Goal: Task Accomplishment & Management: Complete application form

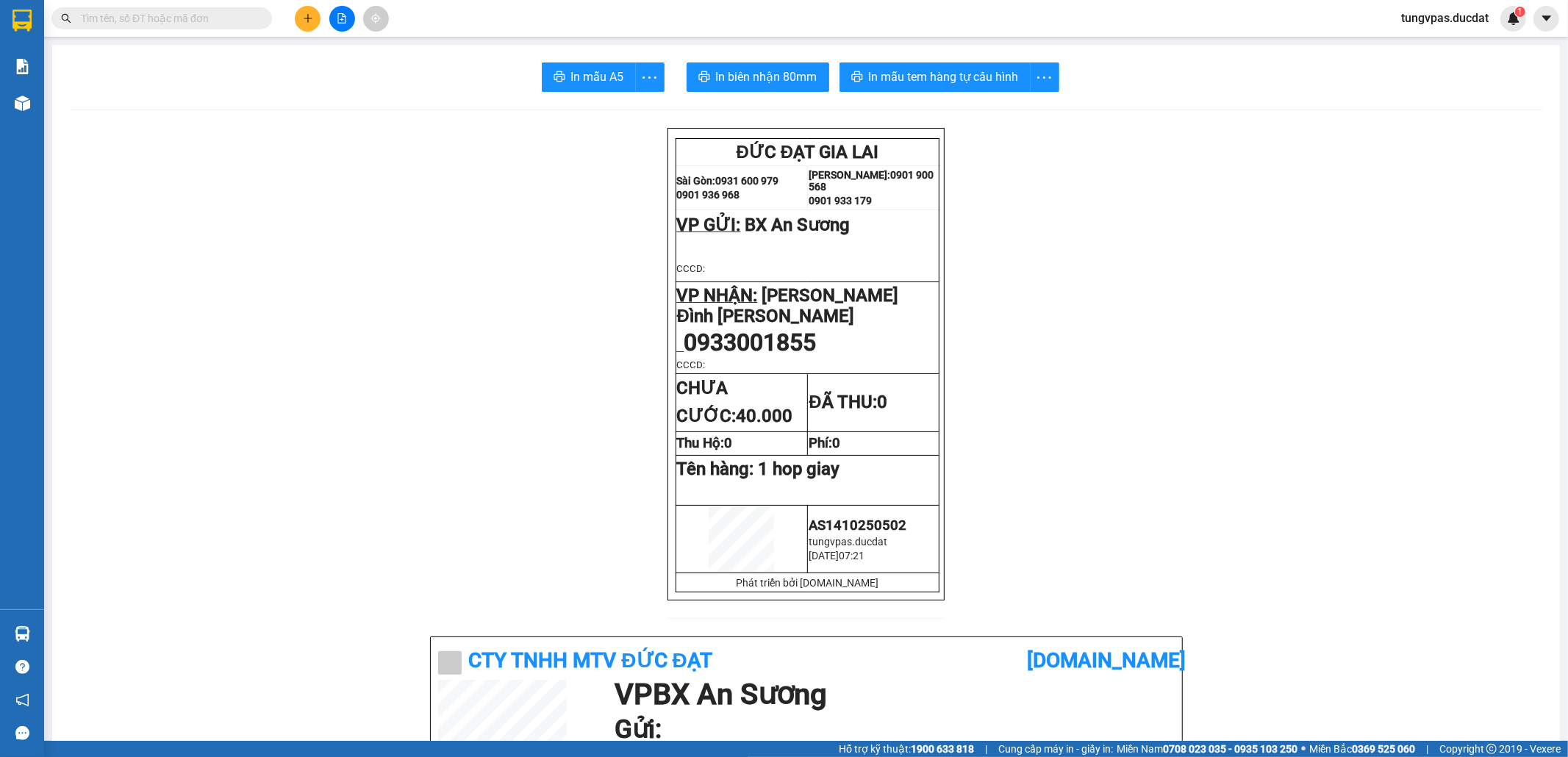
click at [307, 16] on icon "plus" at bounding box center [307, 17] width 1 height 8
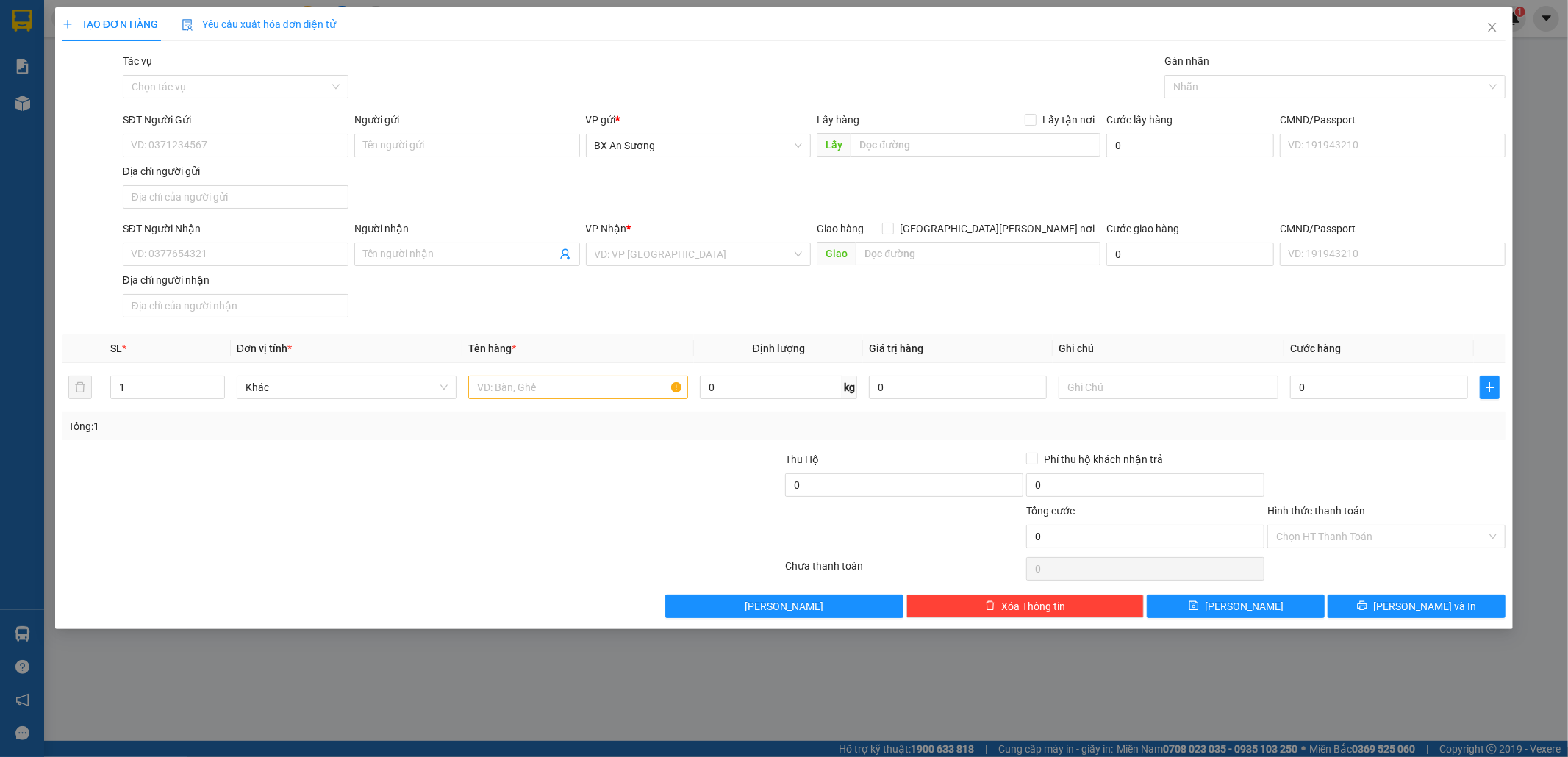
click at [216, 269] on div "SĐT Người Nhận VD: 0377654321" at bounding box center [235, 246] width 226 height 51
click at [216, 253] on input "SĐT Người Nhận" at bounding box center [235, 254] width 226 height 24
type input "0905313432"
click at [218, 278] on div "0905313432" at bounding box center [235, 286] width 208 height 16
type input "HÀM RỒNG"
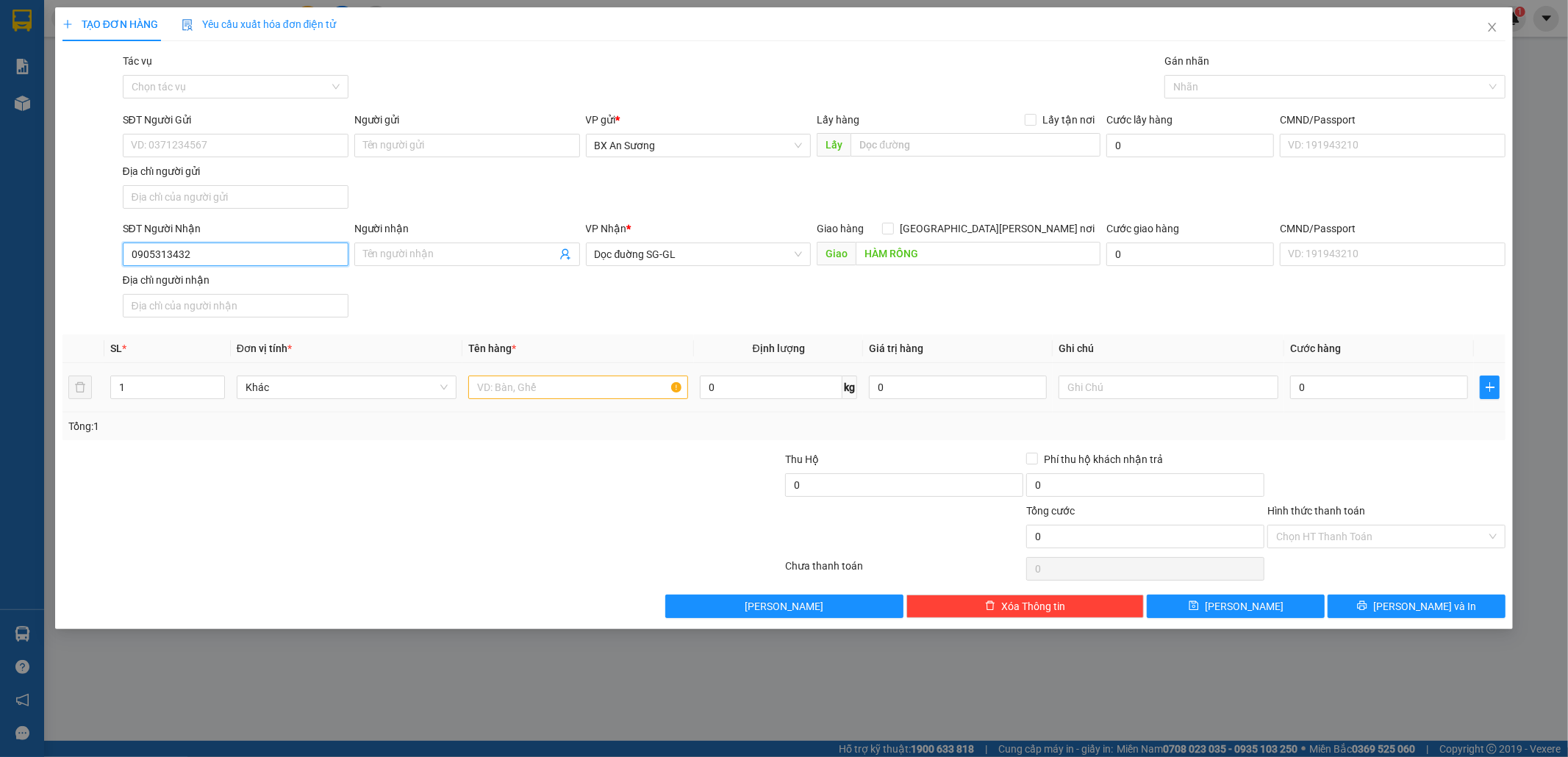
type input "0905313432"
click at [618, 394] on input "text" at bounding box center [578, 387] width 220 height 24
drag, startPoint x: 615, startPoint y: 391, endPoint x: 385, endPoint y: 383, distance: 230.1
click at [401, 403] on tr "1 Khác 1 thùng giấy 0 kg 0 0" at bounding box center [784, 388] width 1444 height 49
type input "1 THÙNG GIẤY"
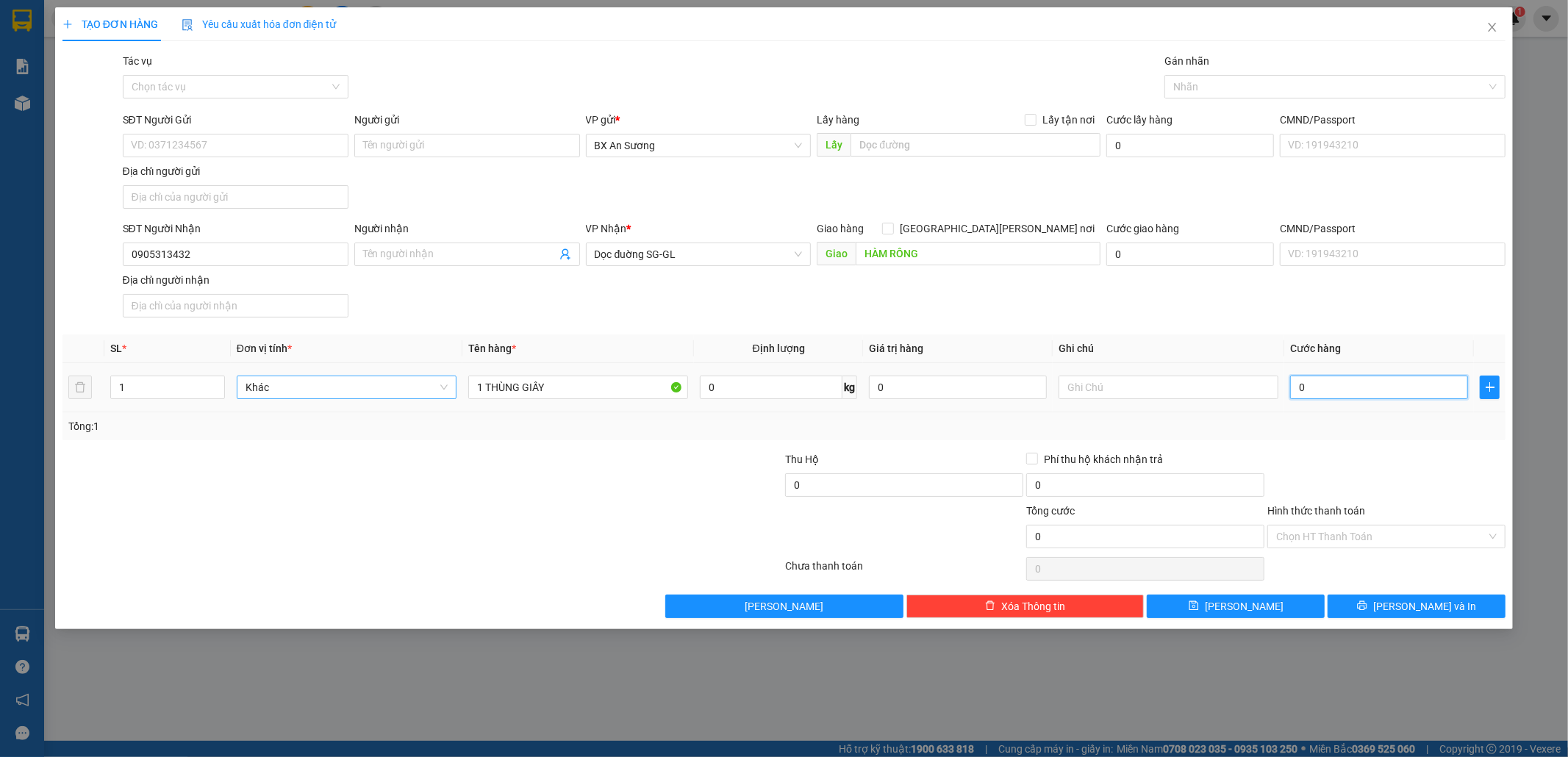
type input "5"
type input "50"
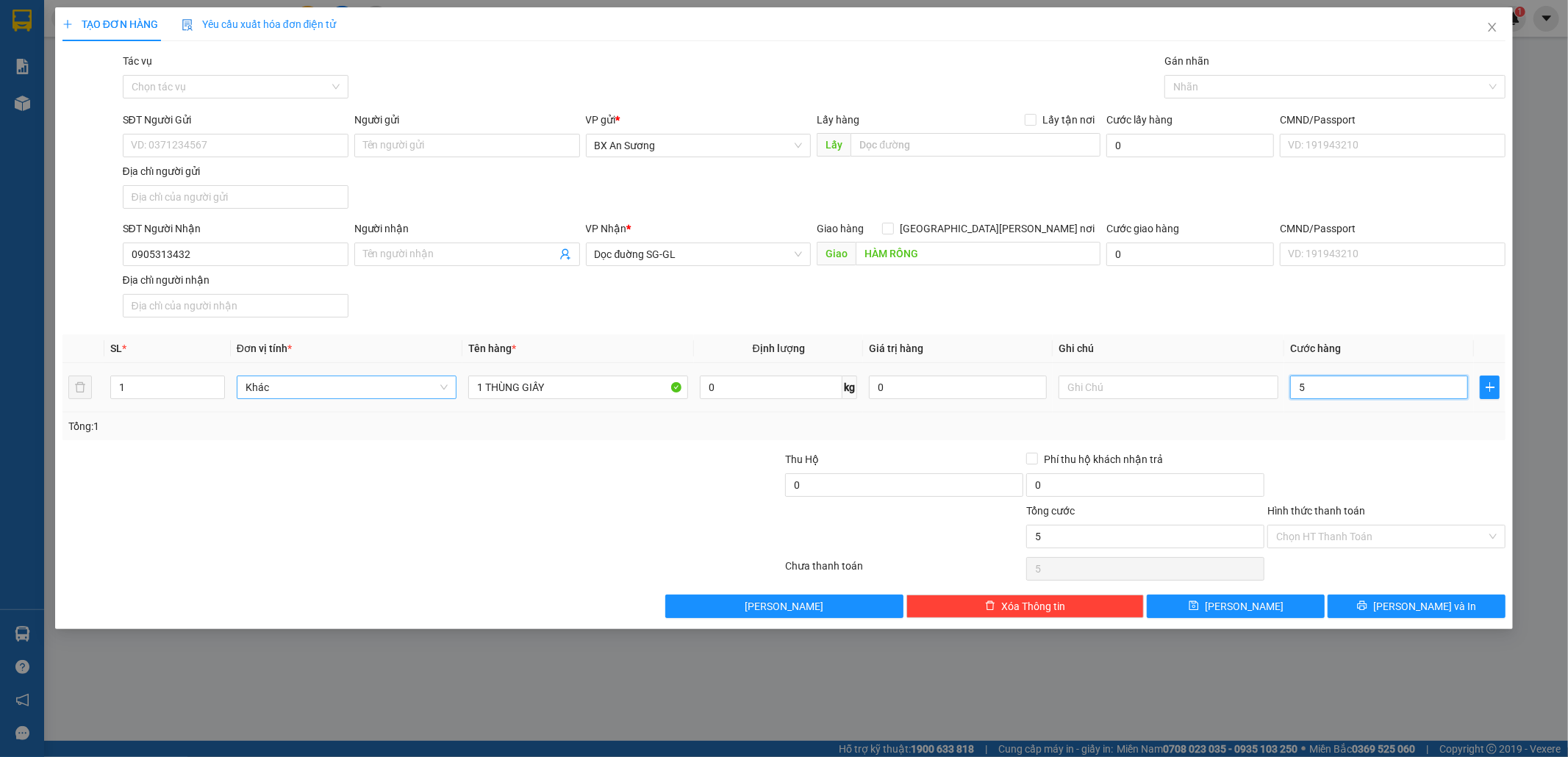
type input "50"
type input "50.000"
click at [1490, 606] on button "[PERSON_NAME] và In" at bounding box center [1416, 606] width 178 height 24
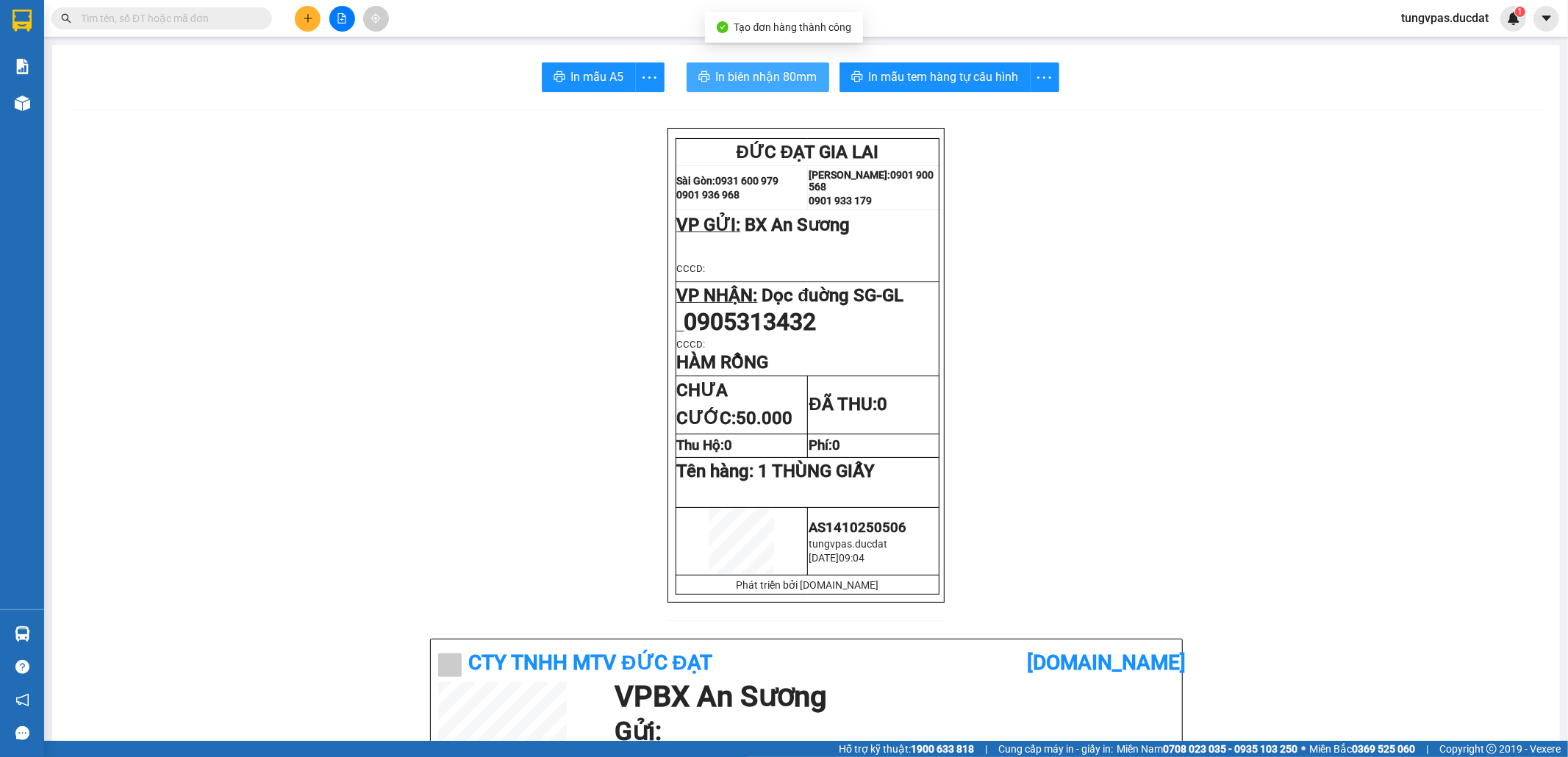
click at [753, 75] on span "In biên nhận 80mm" at bounding box center [767, 77] width 101 height 19
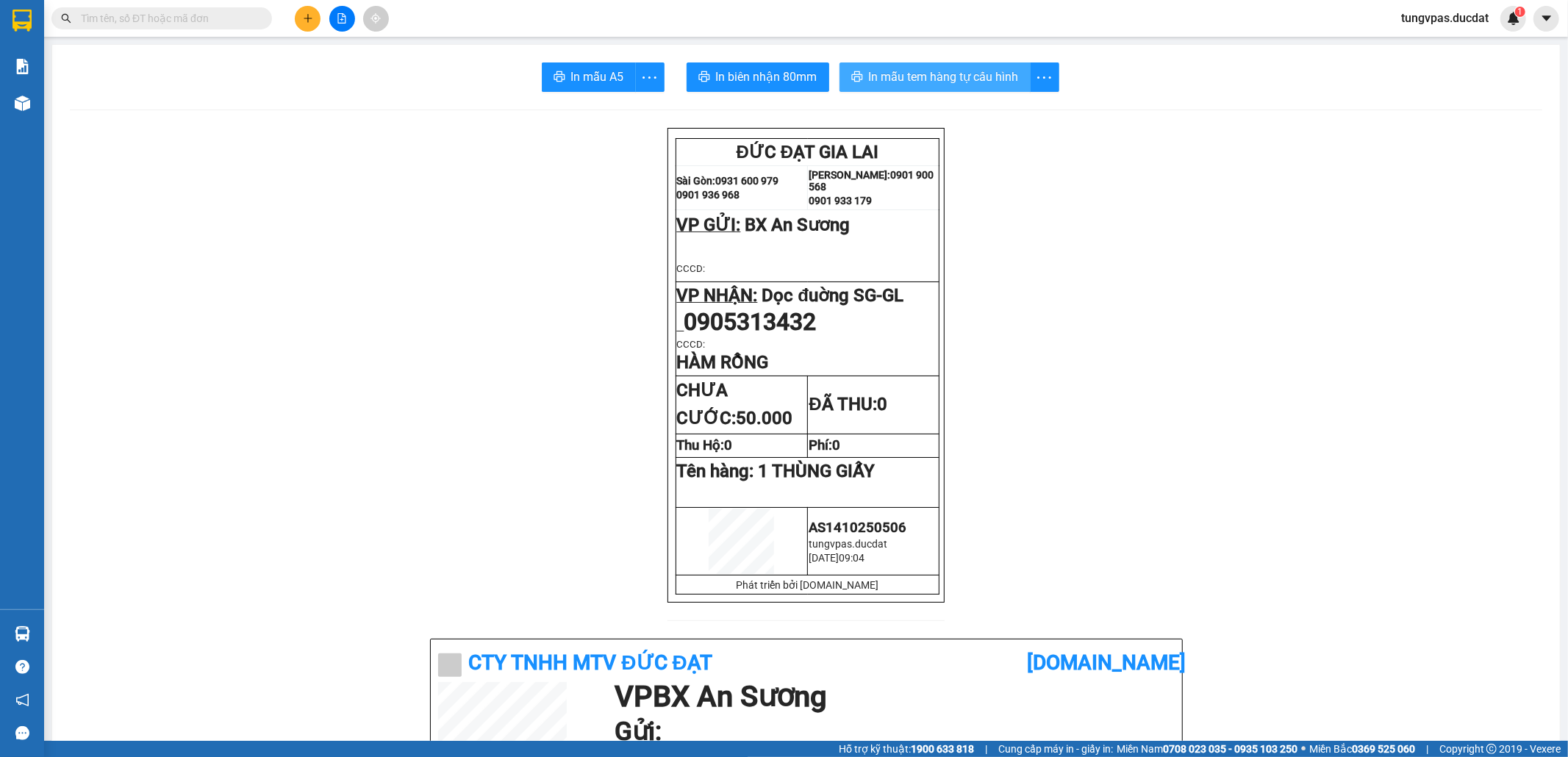
click at [942, 71] on span "In mẫu tem hàng tự cấu hình" at bounding box center [944, 77] width 150 height 19
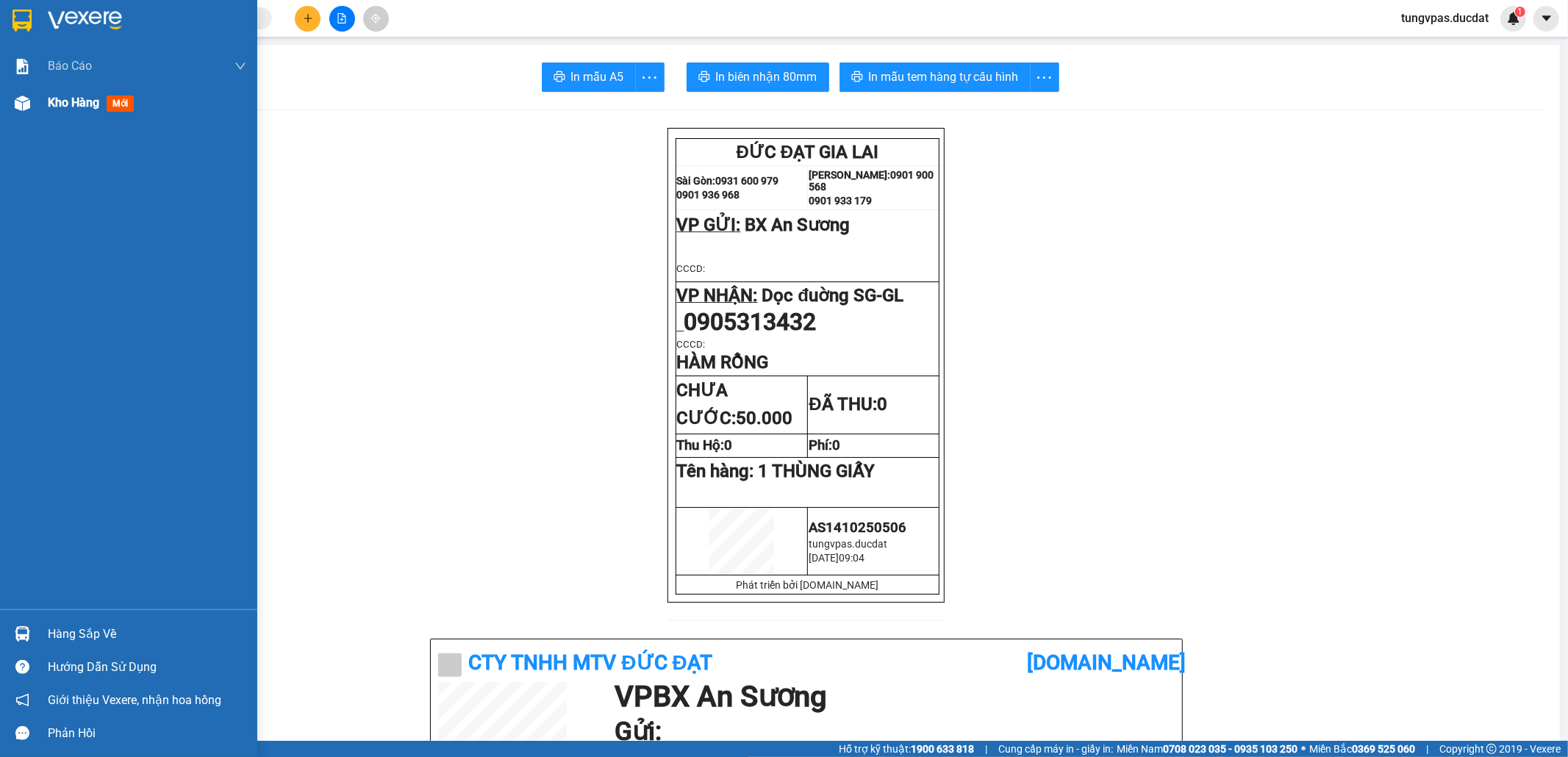
click at [18, 107] on img at bounding box center [22, 103] width 15 height 15
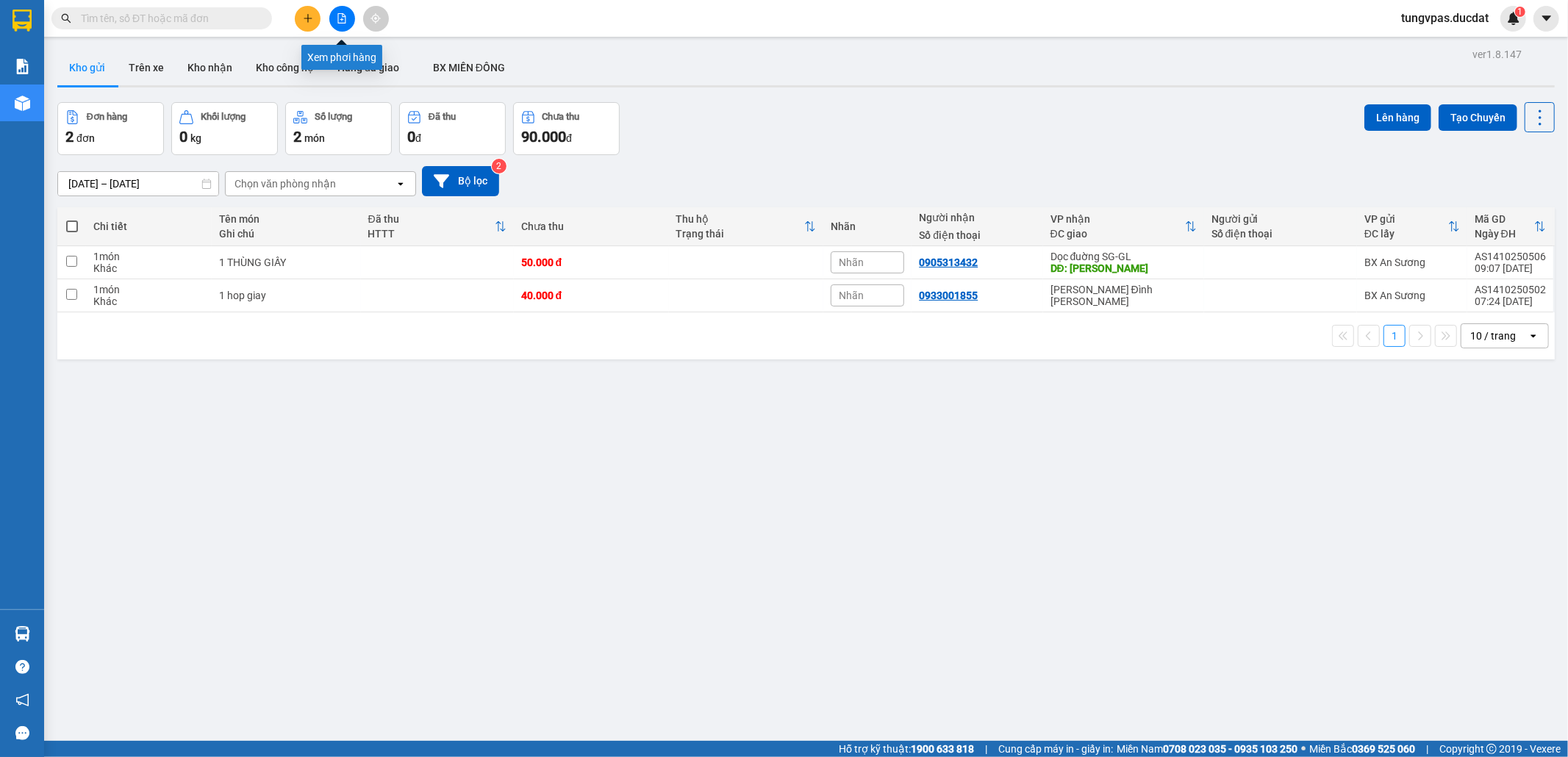
click at [350, 18] on button at bounding box center [342, 19] width 26 height 26
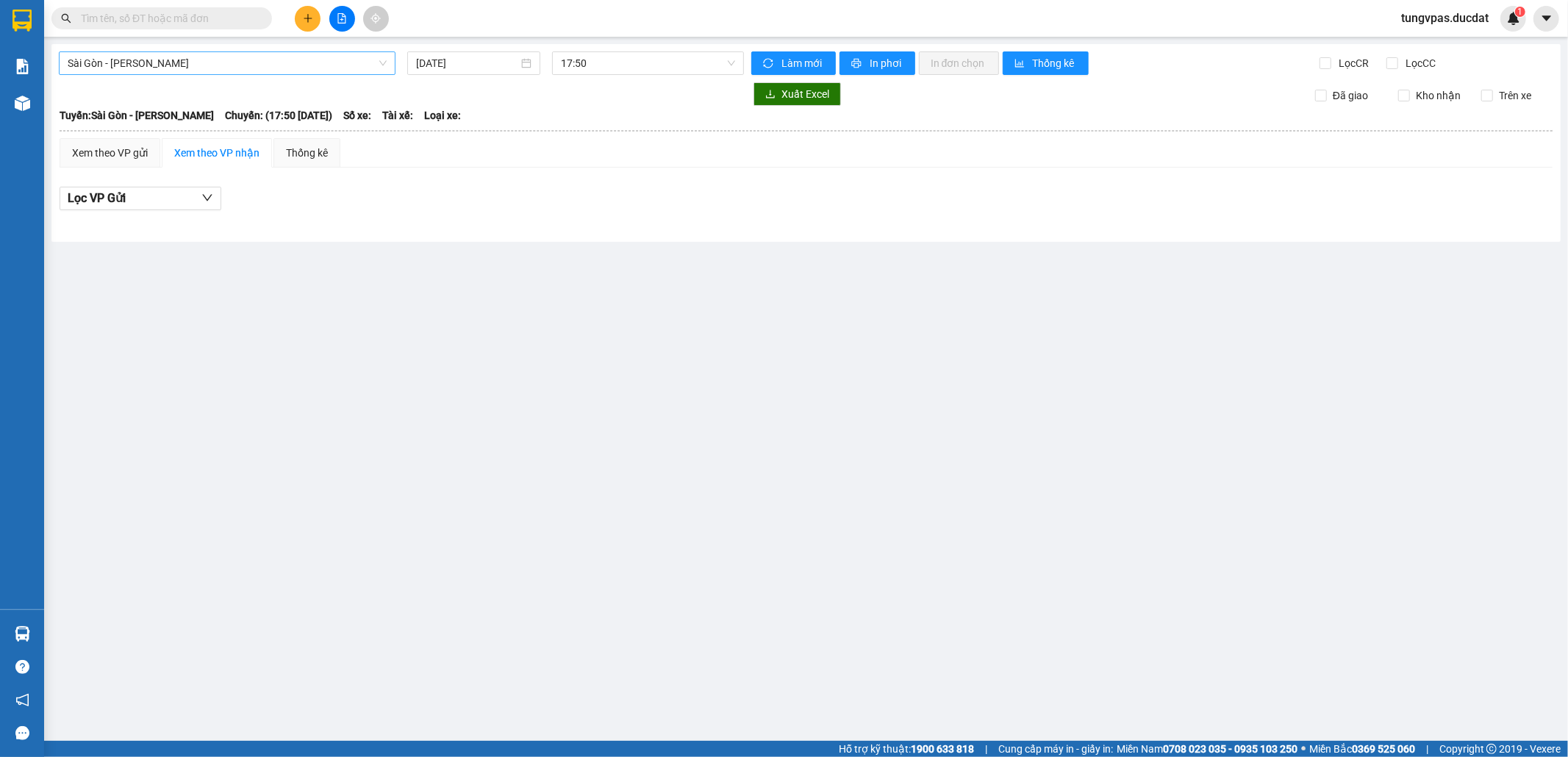
click at [331, 63] on span "Sài Gòn - [PERSON_NAME]" at bounding box center [227, 63] width 319 height 22
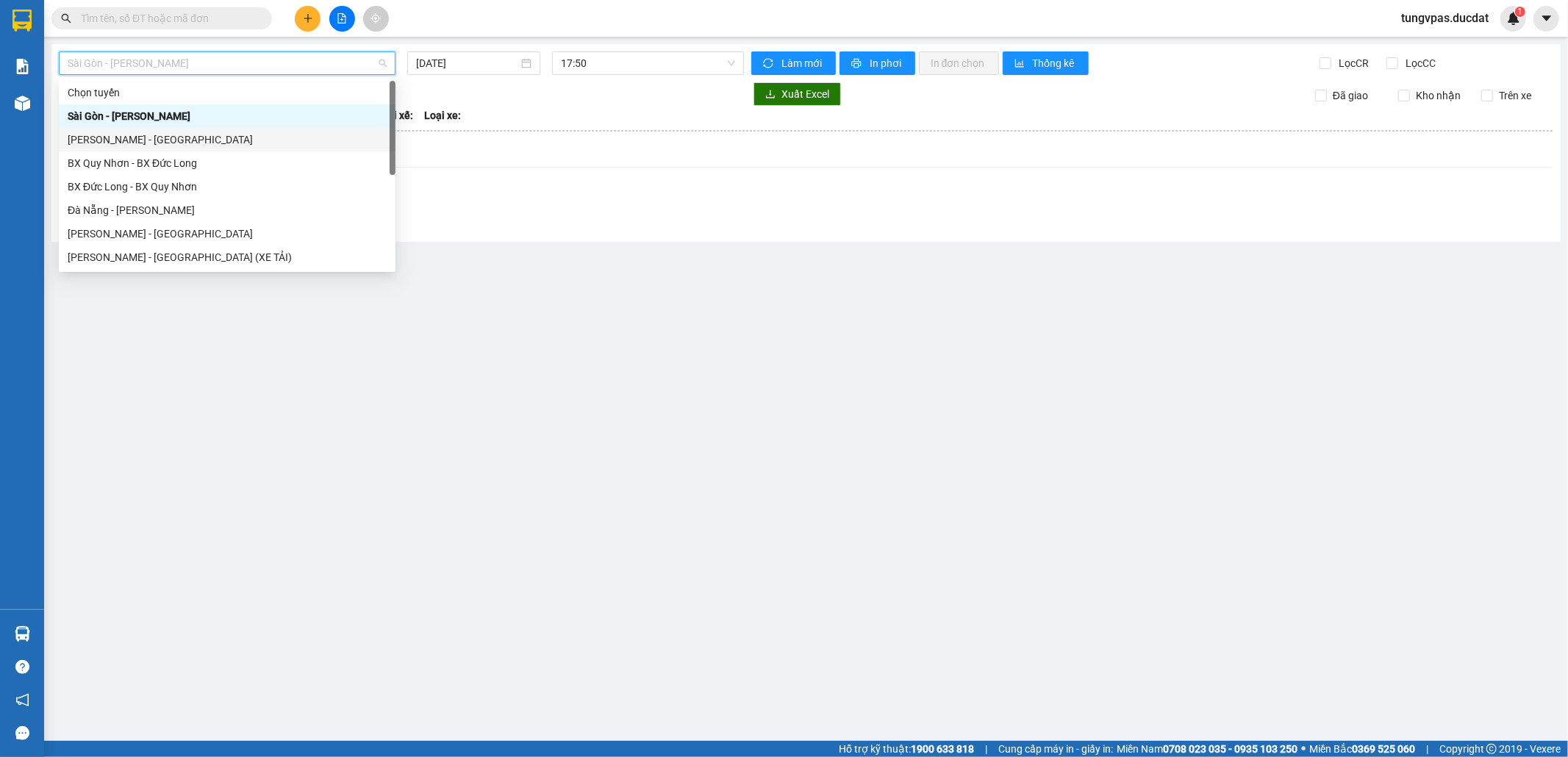
click at [178, 130] on div "[PERSON_NAME] - [GEOGRAPHIC_DATA]" at bounding box center [227, 140] width 337 height 24
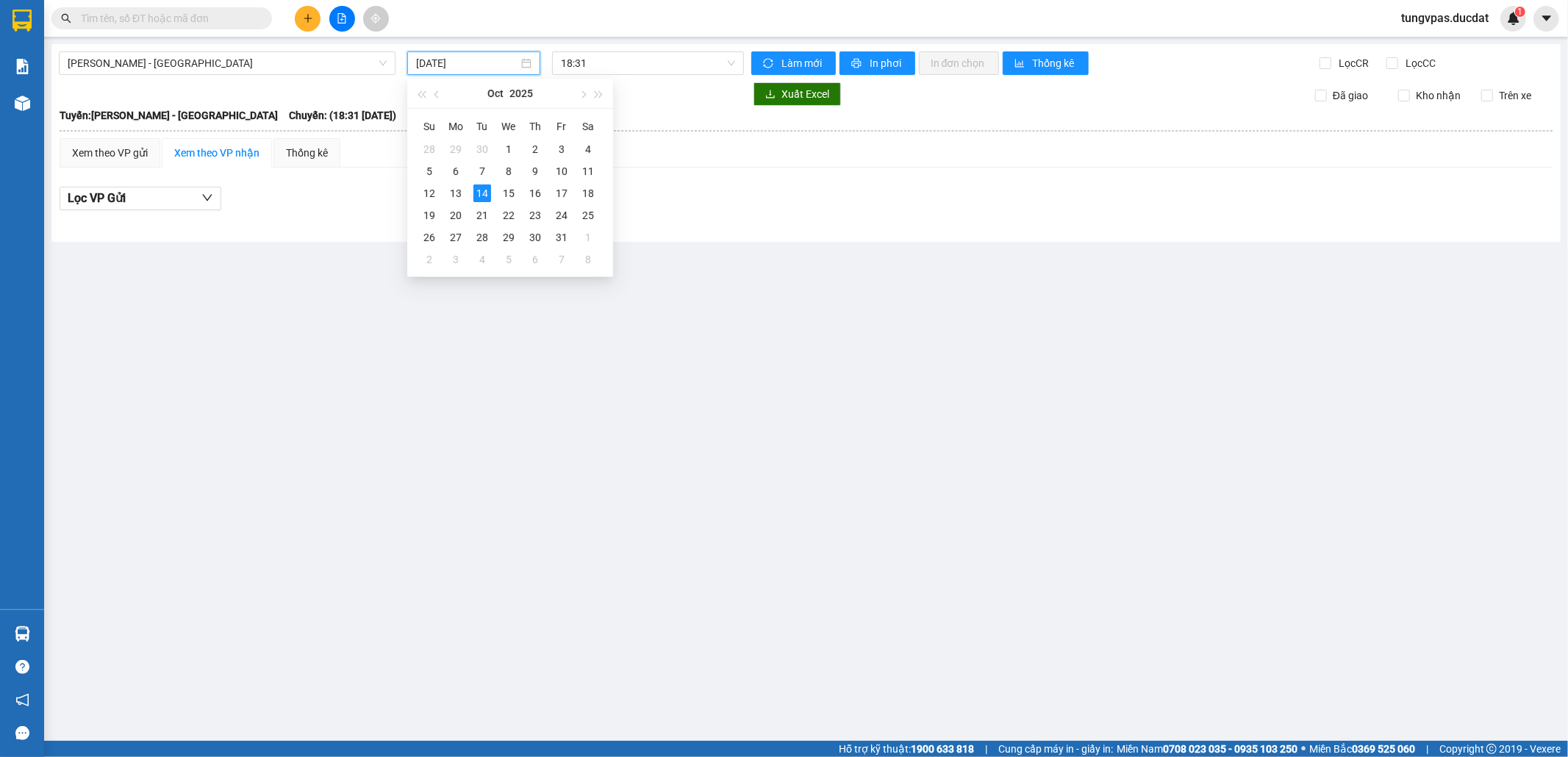
click at [430, 63] on input "[DATE]" at bounding box center [467, 63] width 102 height 16
click at [460, 189] on div "13" at bounding box center [455, 193] width 18 height 18
type input "[DATE]"
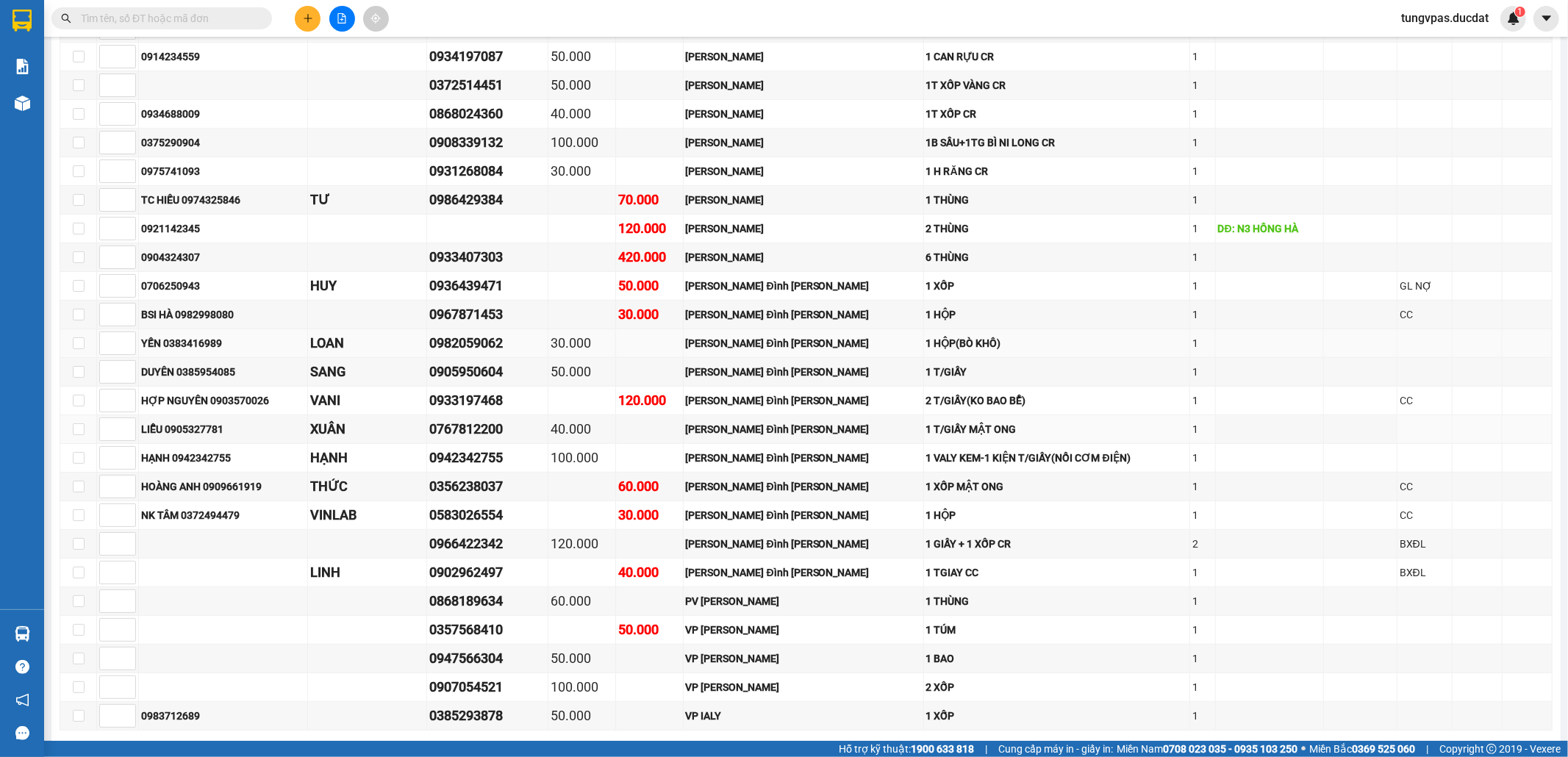
scroll to position [673, 0]
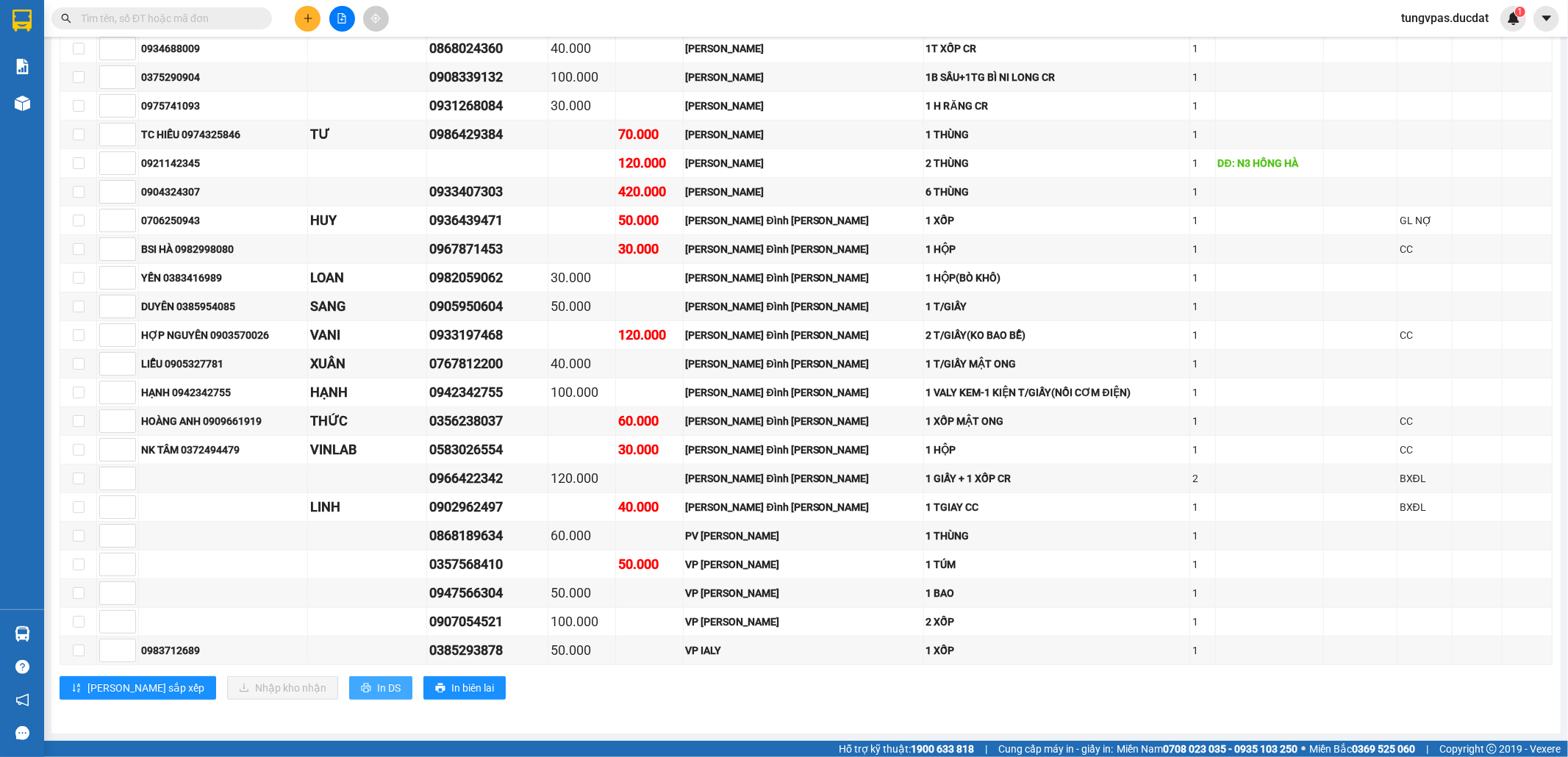
click at [377, 683] on span "In DS" at bounding box center [389, 687] width 24 height 16
click at [297, 20] on div at bounding box center [341, 19] width 110 height 26
click at [309, 20] on icon "plus" at bounding box center [308, 19] width 10 height 10
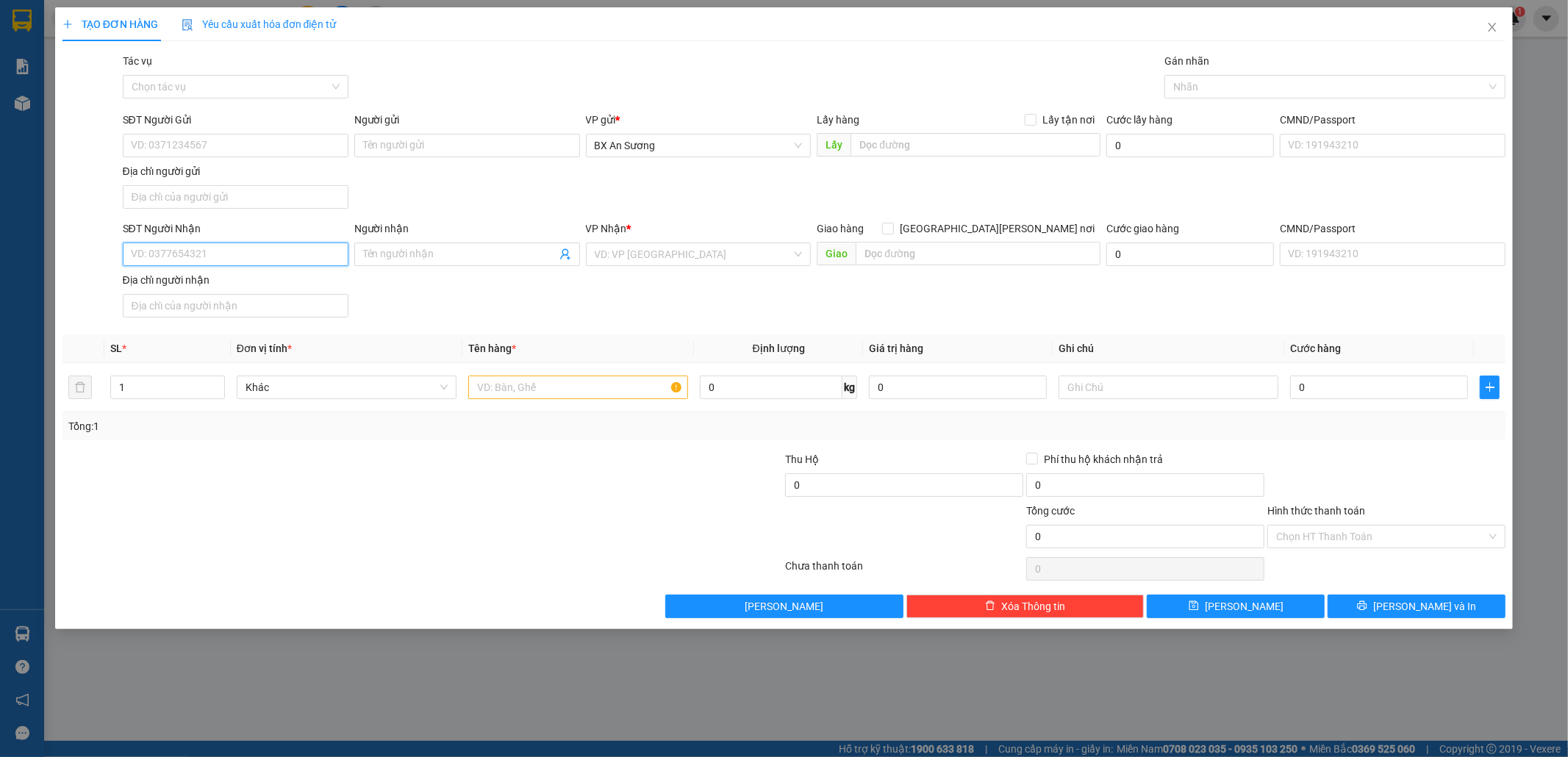
click at [321, 256] on input "SĐT Người Nhận" at bounding box center [235, 254] width 226 height 24
click at [263, 144] on input "SĐT Người Gửi" at bounding box center [235, 146] width 226 height 24
click at [1567, 426] on div "TẠO ĐƠN HÀNG Yêu cầu xuất [PERSON_NAME] điện tử Transit Pickup Surcharge Ids Tr…" at bounding box center [784, 378] width 1568 height 757
click at [209, 148] on input "0989" at bounding box center [235, 146] width 226 height 24
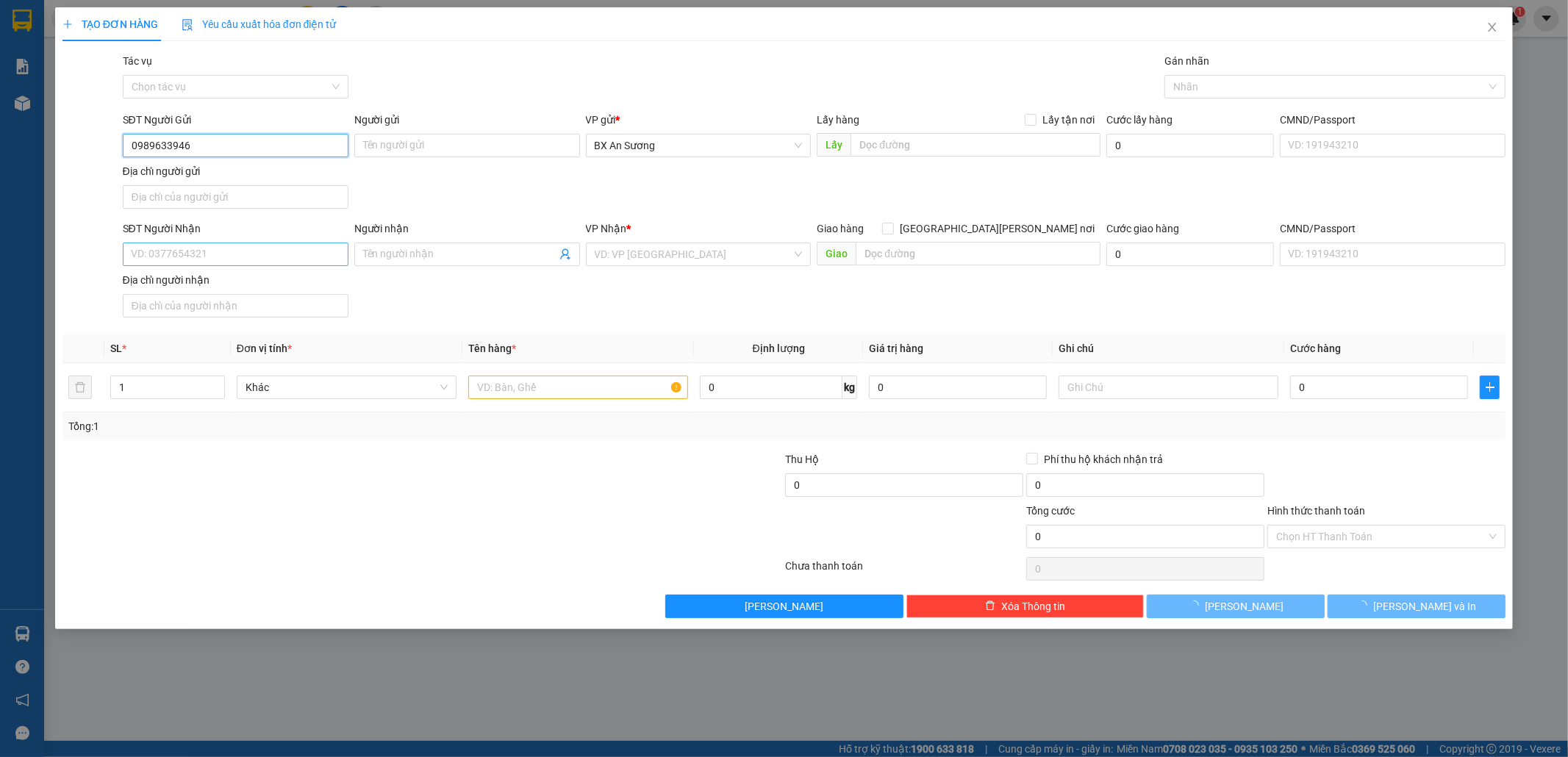
type input "0989633946"
click at [225, 247] on input "SĐT Người Nhận" at bounding box center [235, 254] width 226 height 24
type input "0342616346"
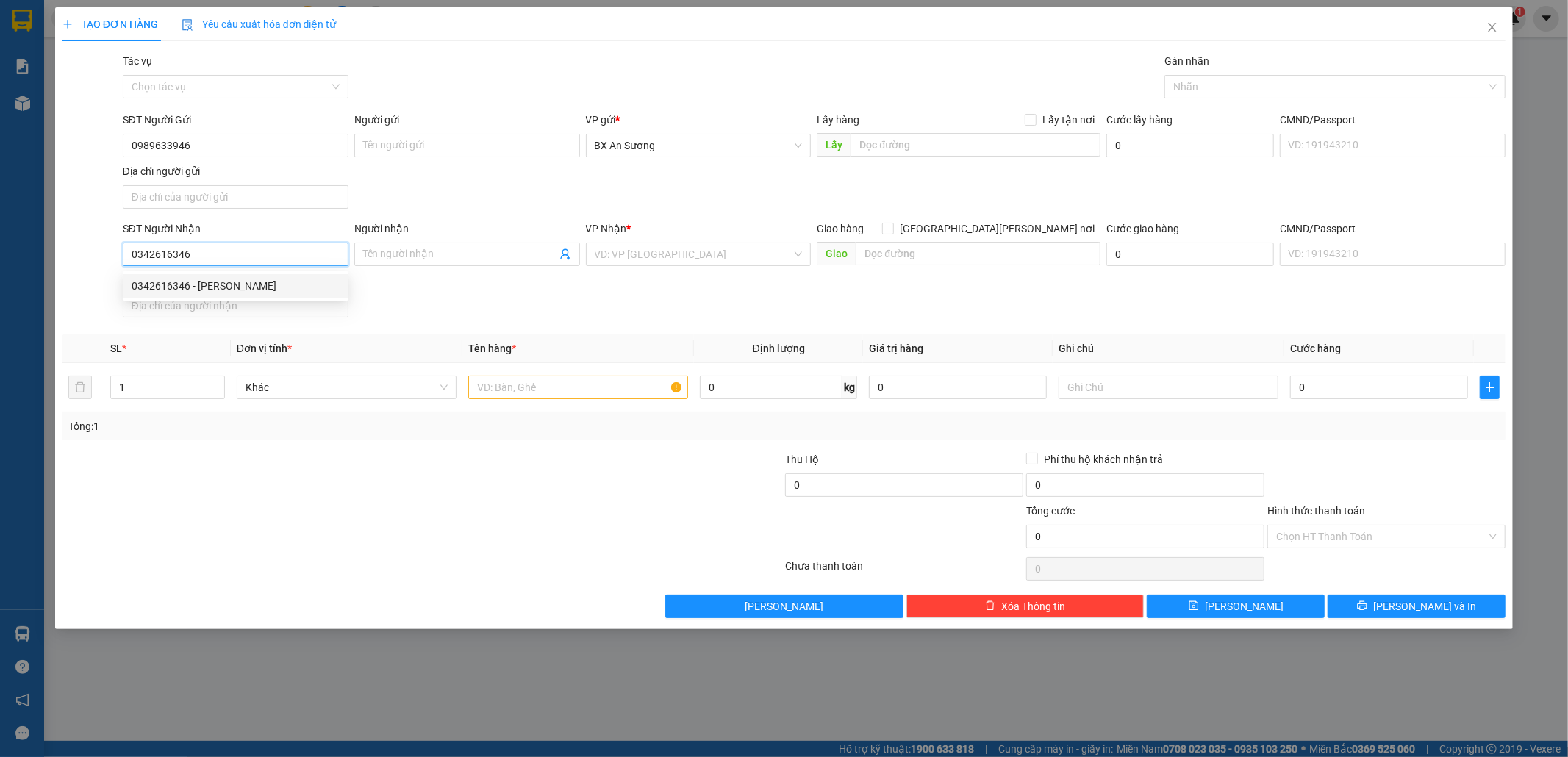
click at [242, 283] on div "0342616346 - [PERSON_NAME]" at bounding box center [235, 286] width 208 height 16
type input "HIỀN"
type input "0342616346"
click at [623, 399] on input "text" at bounding box center [578, 387] width 220 height 24
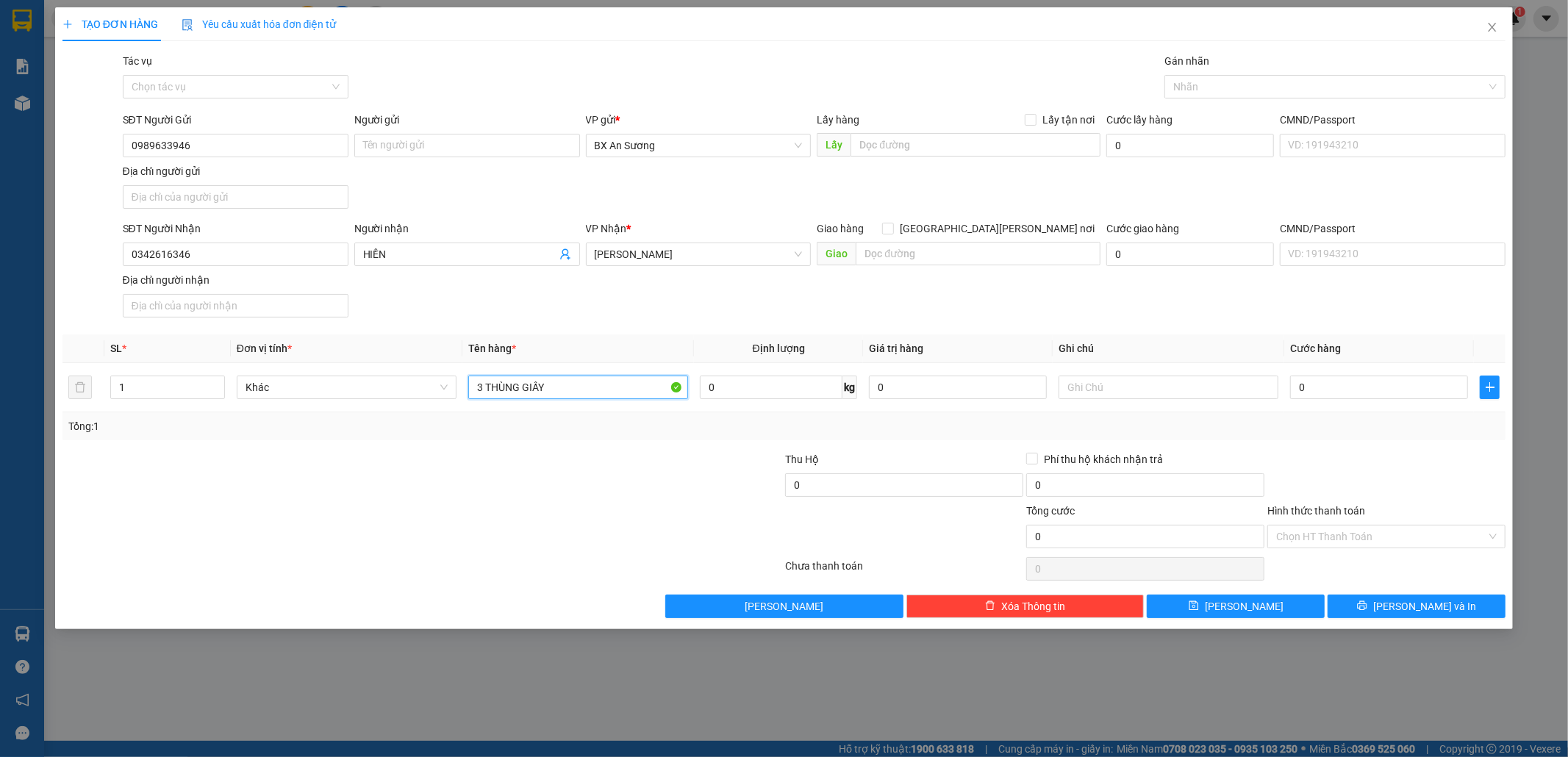
type input "3 THÙNG GIẤY"
click at [1354, 395] on input "0" at bounding box center [1379, 387] width 178 height 24
type input "1"
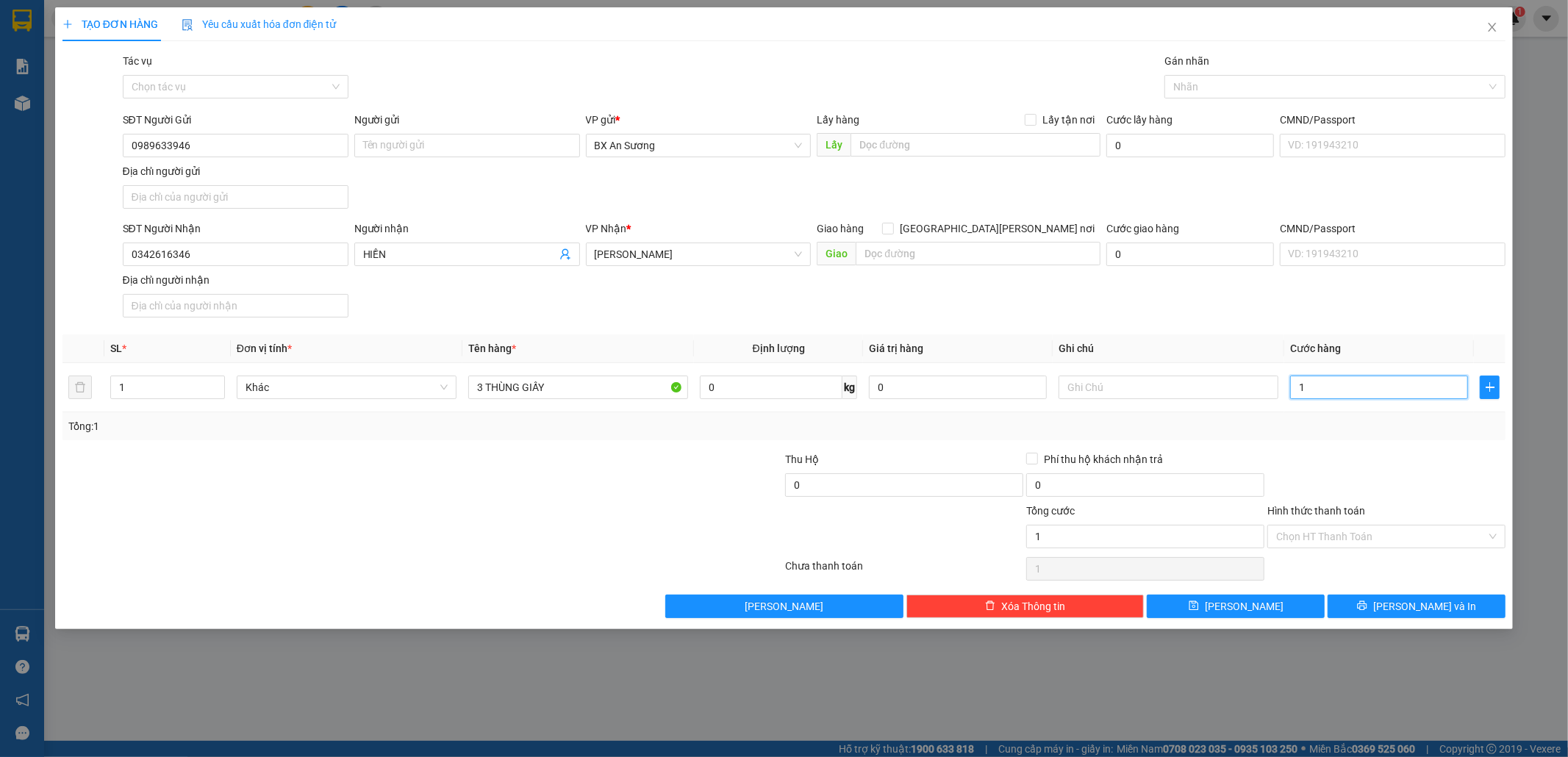
type input "14"
type input "140"
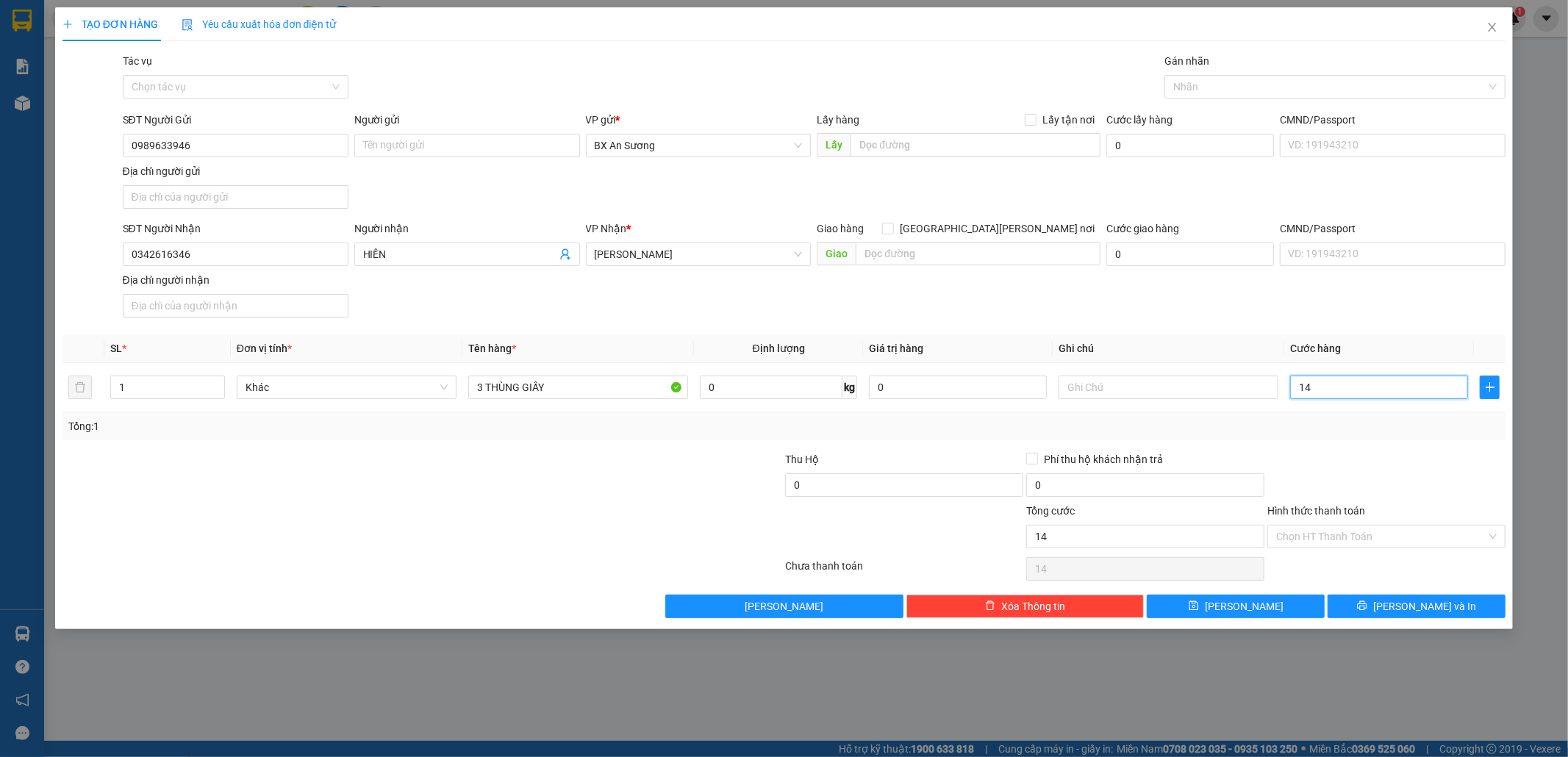
type input "140"
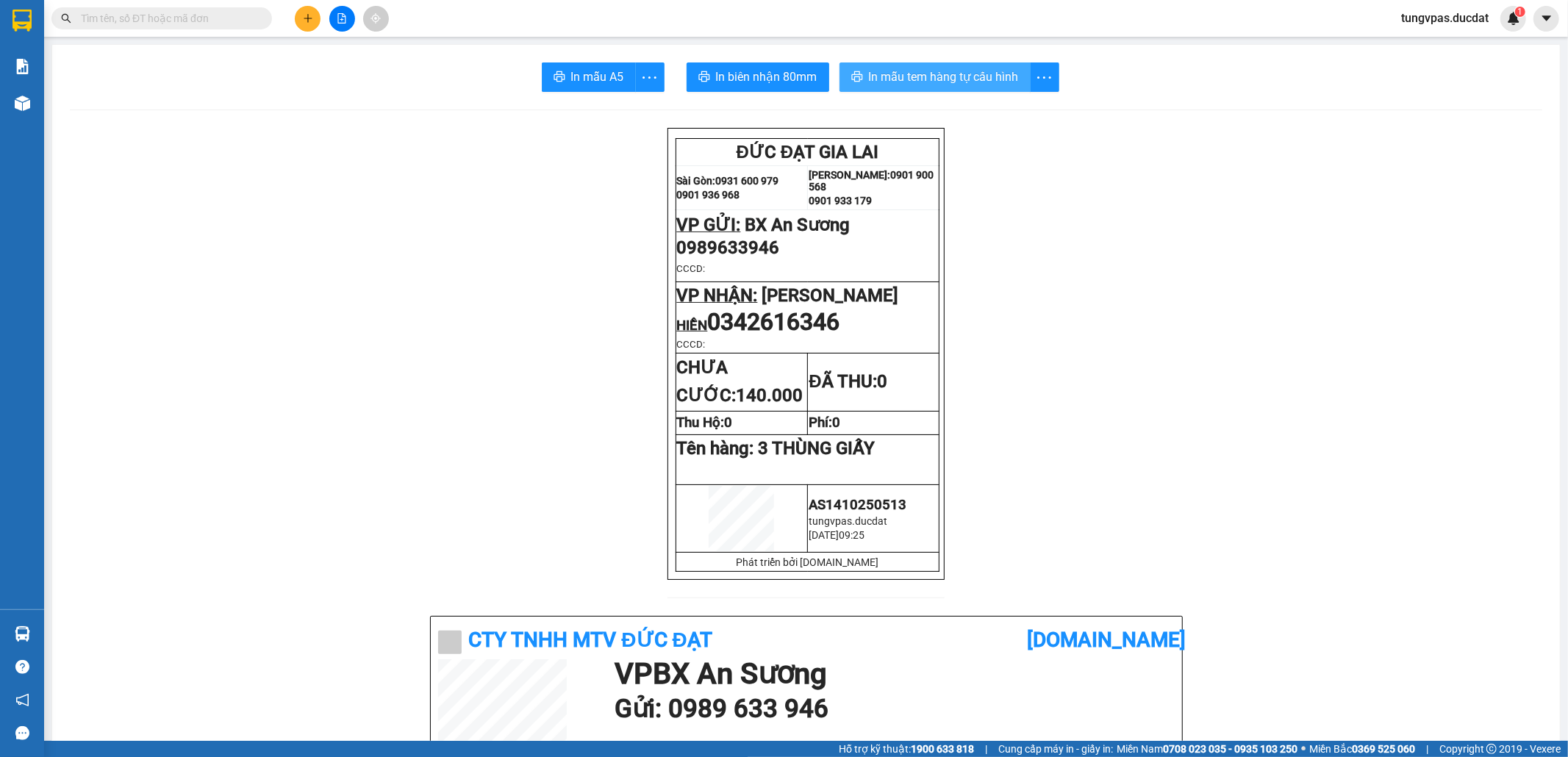
click at [959, 71] on span "In mẫu tem hàng tự cấu hình" at bounding box center [944, 77] width 150 height 19
click at [251, 21] on input "text" at bounding box center [167, 18] width 173 height 16
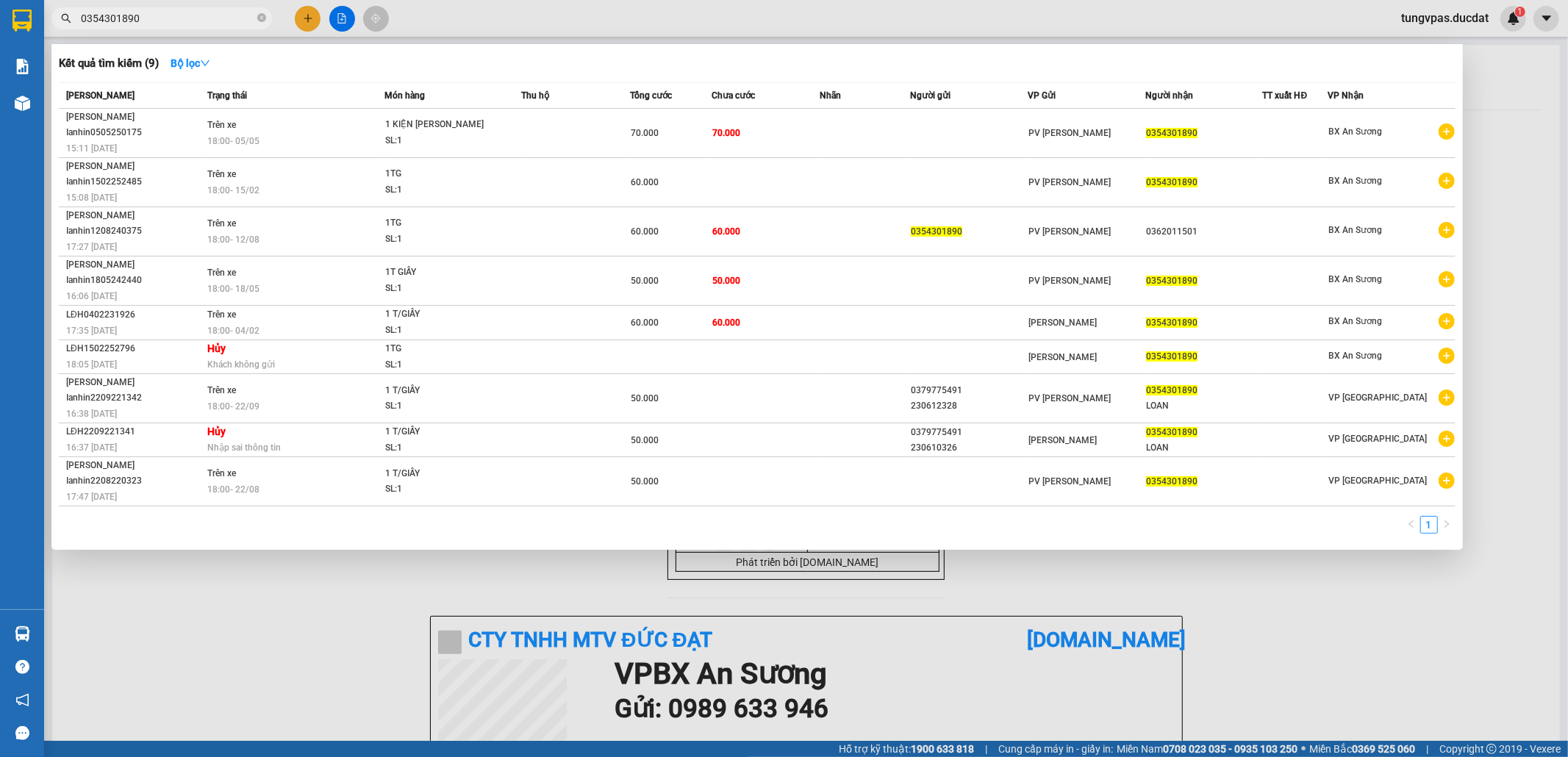
type input "0354301890"
